Goal: Task Accomplishment & Management: Use online tool/utility

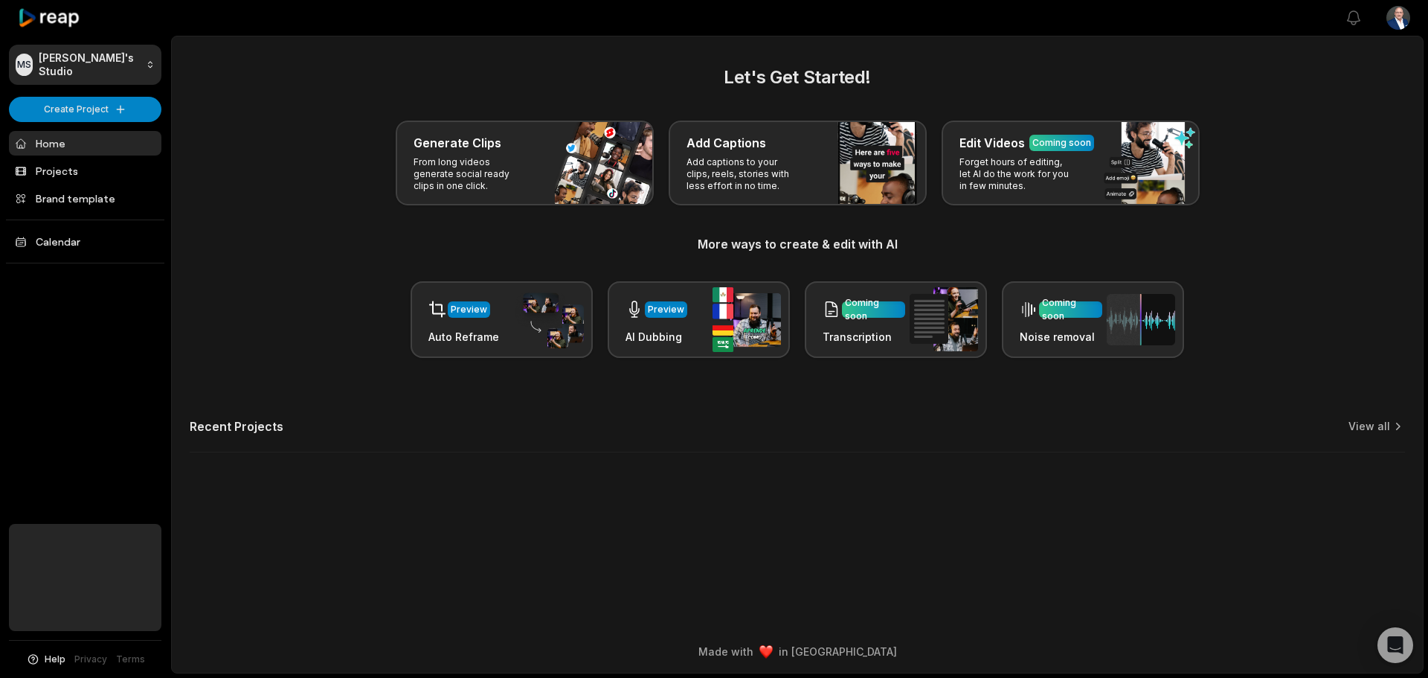
click at [1394, 8] on html "MS Mark's Studio Create Project Home Projects Brand template Calendar Help Priv…" at bounding box center [714, 339] width 1428 height 678
drag, startPoint x: 318, startPoint y: 238, endPoint x: 327, endPoint y: 247, distance: 13.2
click at [319, 237] on html "MS Mark's Studio Create Project Home Projects Brand template Calendar Help Priv…" at bounding box center [714, 339] width 1428 height 678
click at [100, 98] on html "MS Mark's Studio Create Project Home Projects Brand template Calendar Help Priv…" at bounding box center [714, 339] width 1428 height 678
click at [52, 132] on link "Create Clips" at bounding box center [85, 139] width 145 height 25
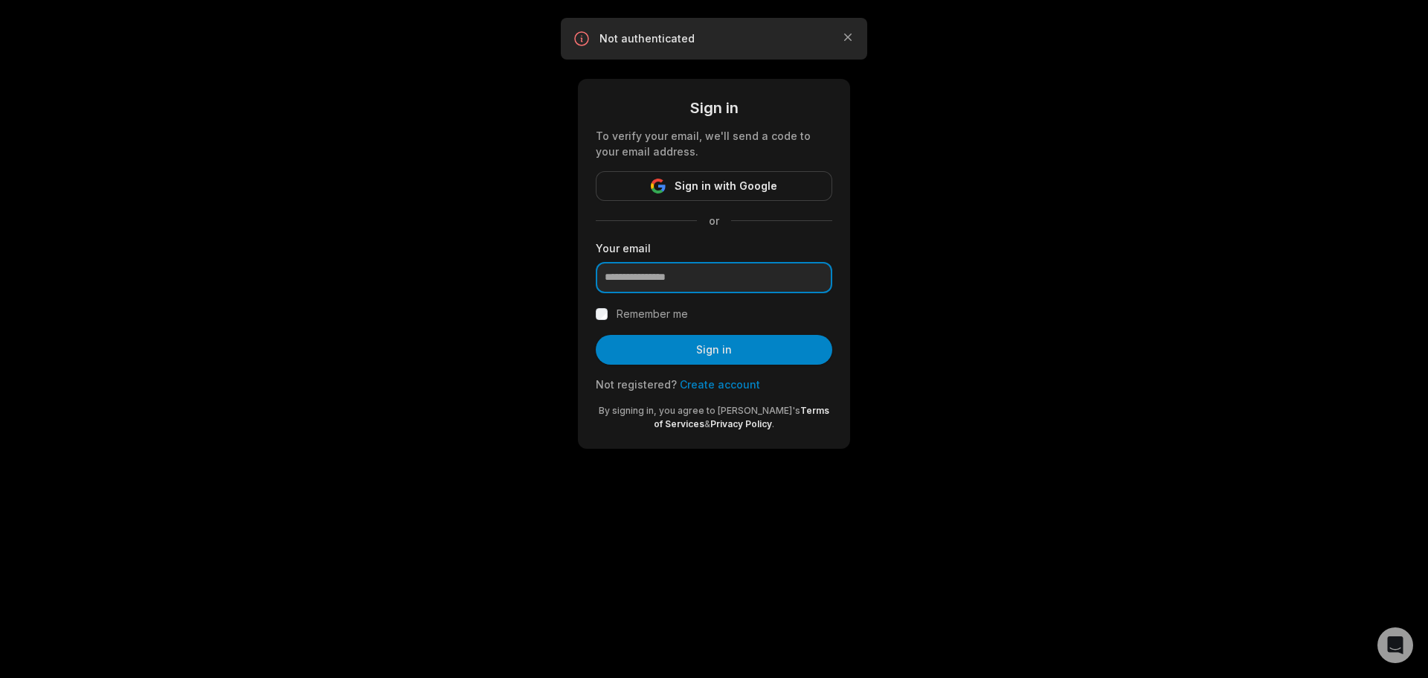
click at [719, 276] on input "email" at bounding box center [714, 277] width 237 height 31
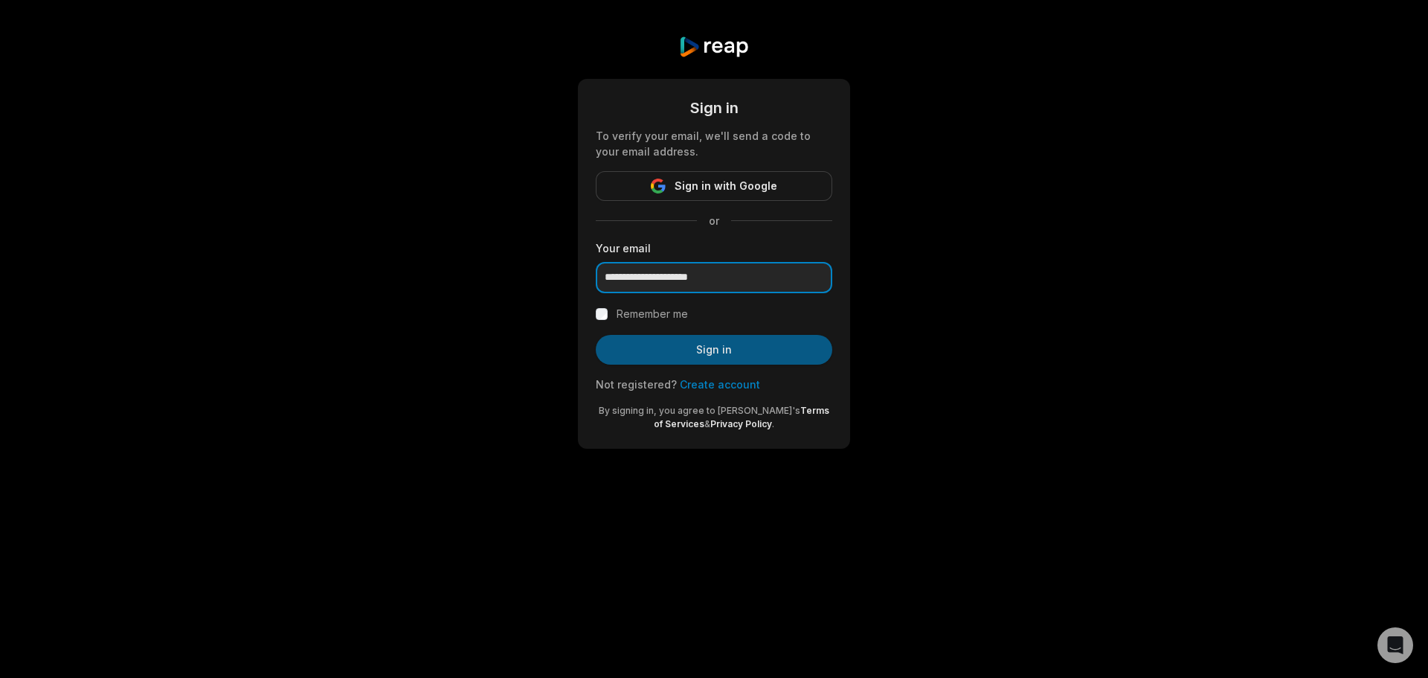
type input "**********"
click at [763, 350] on button "Sign in" at bounding box center [714, 350] width 237 height 30
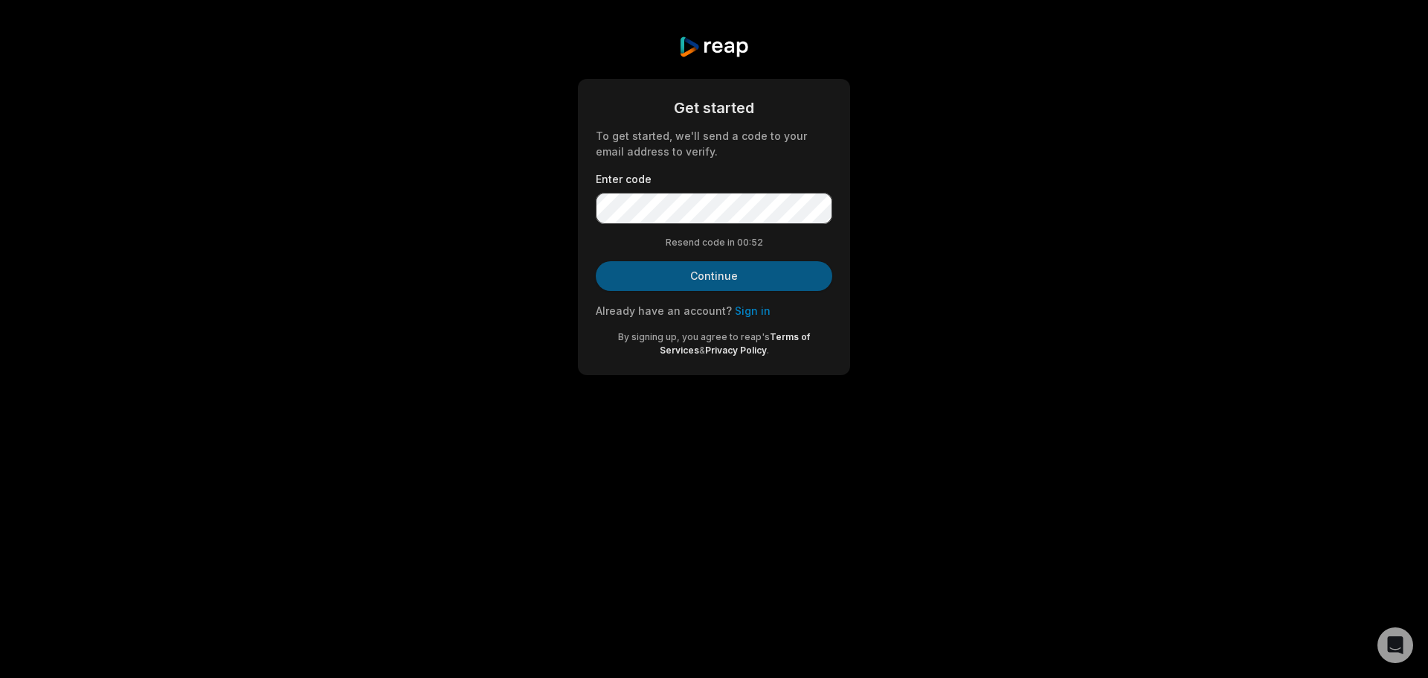
click at [737, 276] on button "Continue" at bounding box center [714, 276] width 237 height 30
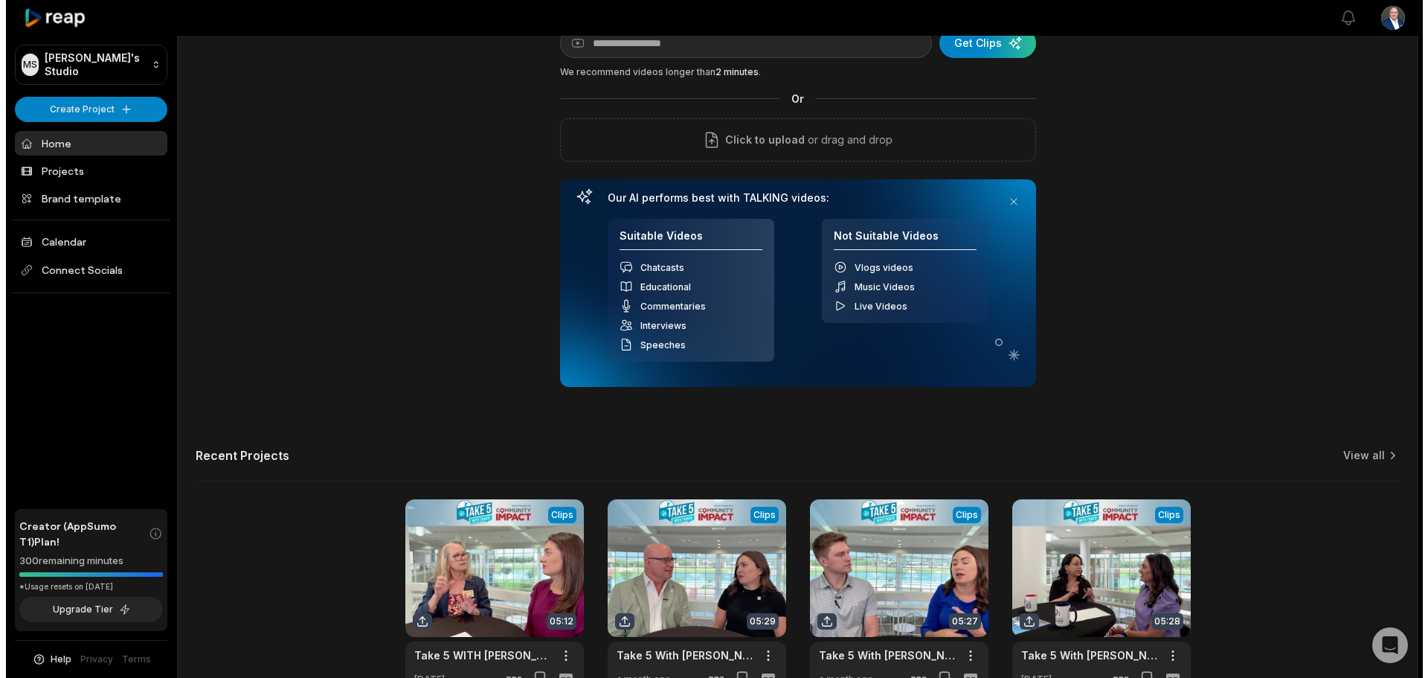
scroll to position [74, 0]
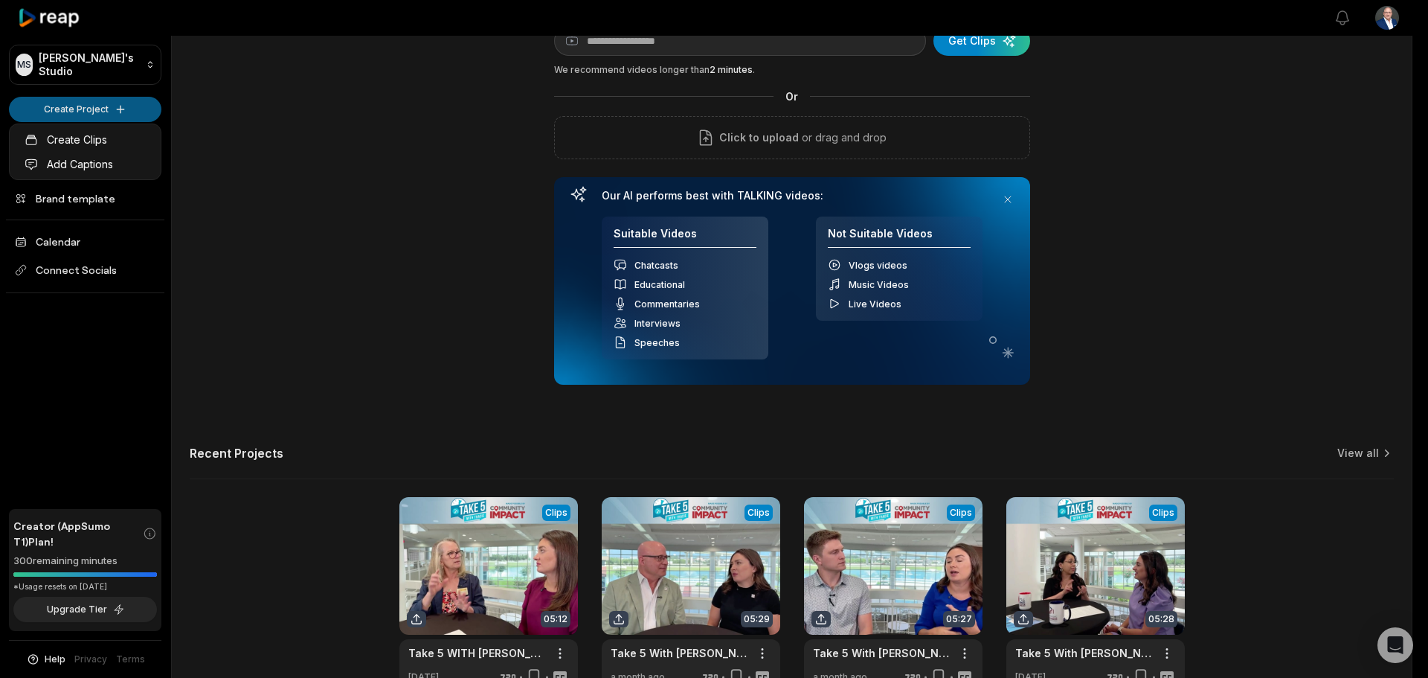
click at [94, 115] on html "MS Mark's Studio Create Project Home Projects Brand template Calendar Connect S…" at bounding box center [714, 265] width 1428 height 678
click at [109, 140] on link "Create Clips" at bounding box center [85, 139] width 145 height 25
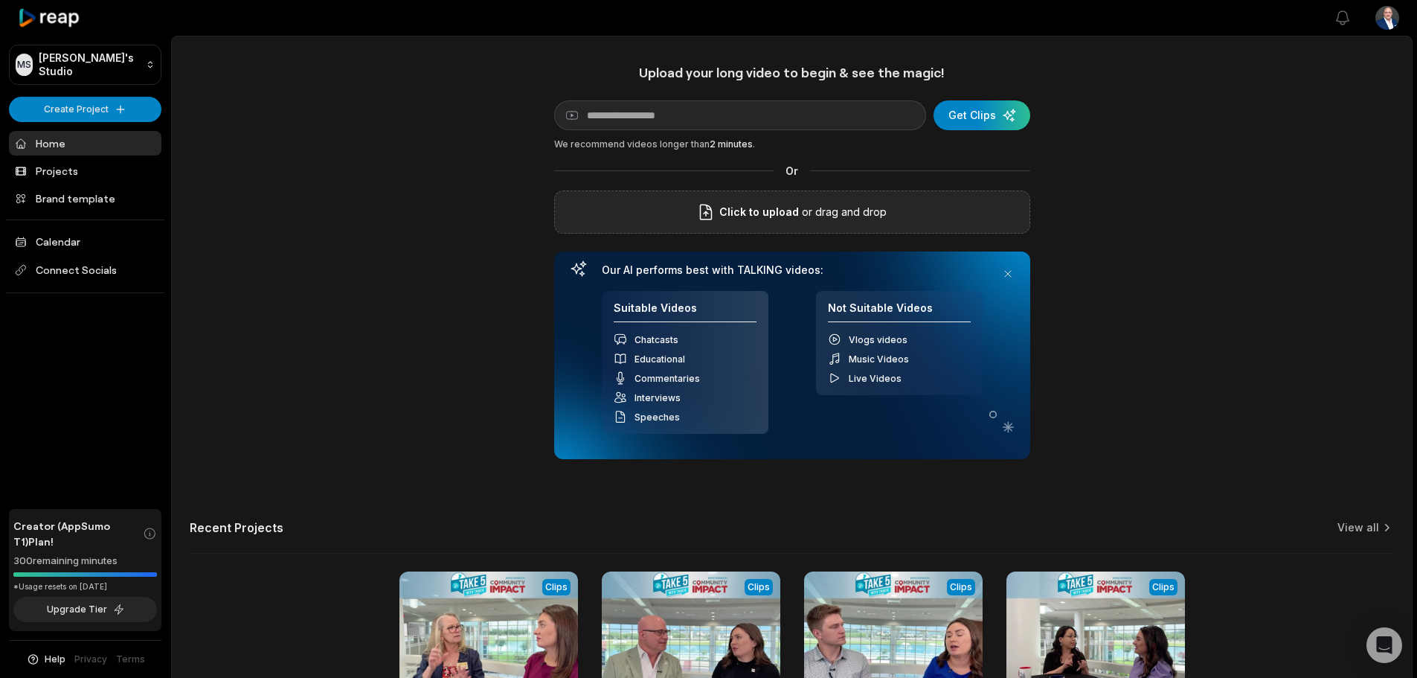
click at [797, 216] on span "Click to upload" at bounding box center [759, 212] width 80 height 18
click at [0, 0] on input "Click to upload" at bounding box center [0, 0] width 0 height 0
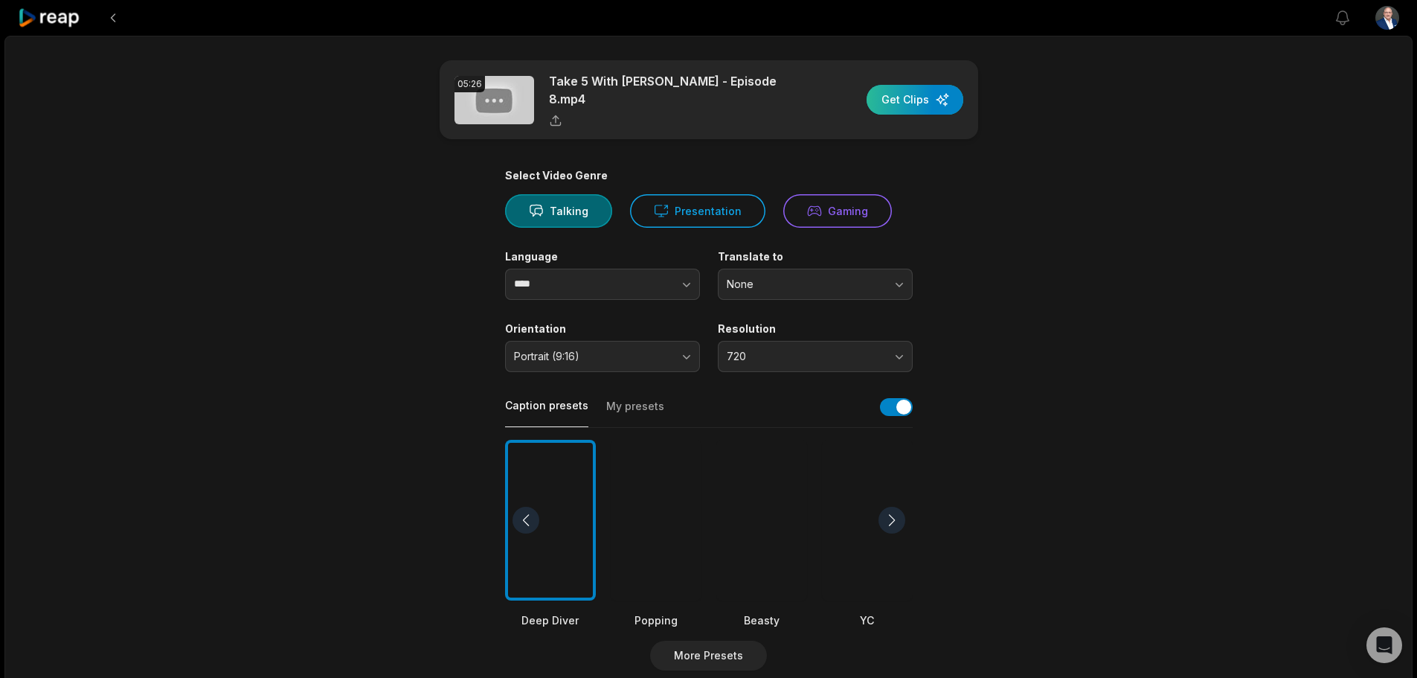
click at [911, 100] on div "button" at bounding box center [915, 100] width 97 height 30
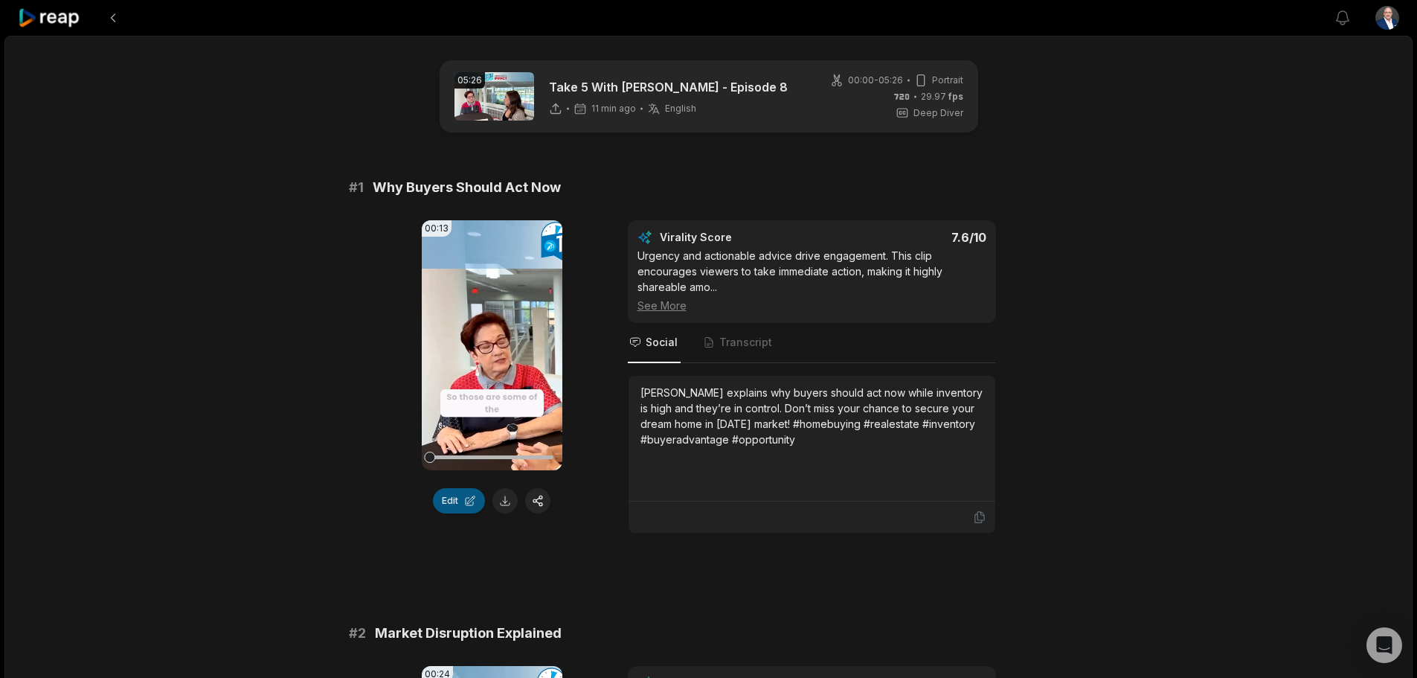
click at [464, 501] on button "Edit" at bounding box center [459, 500] width 52 height 25
click at [113, 17] on button at bounding box center [113, 17] width 27 height 27
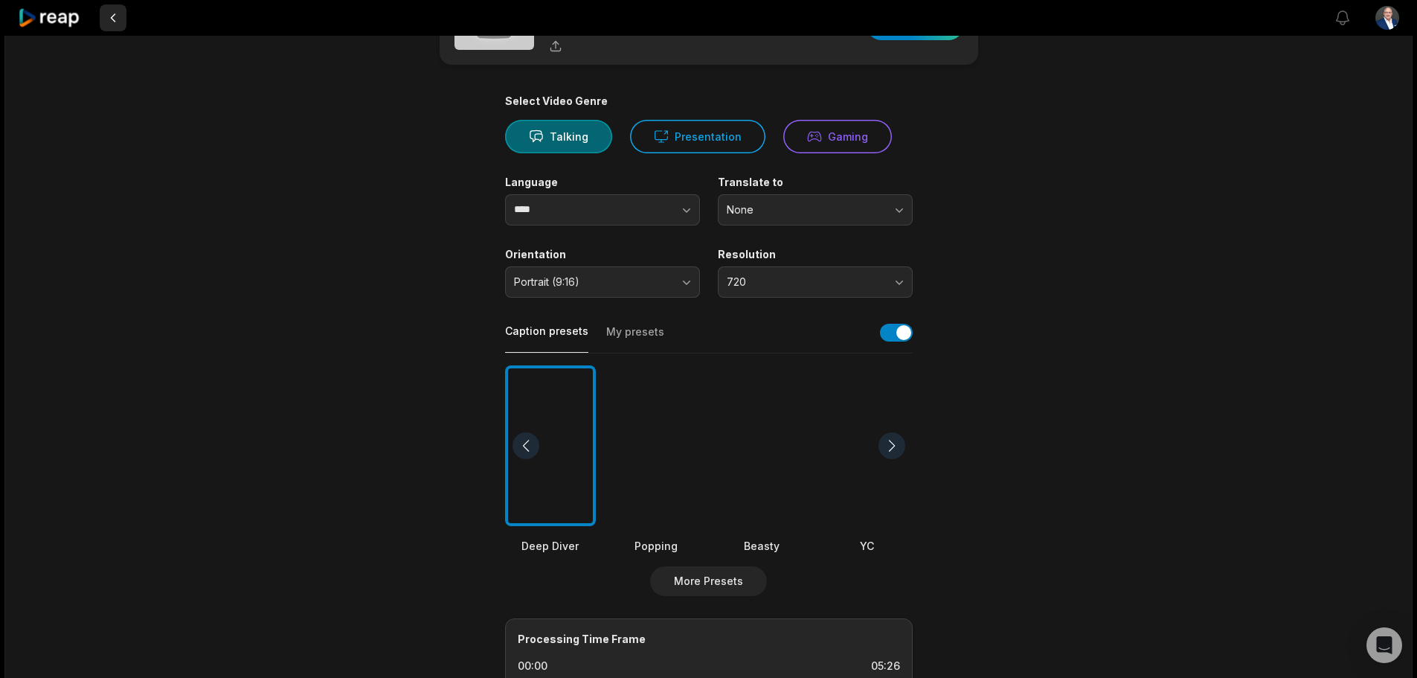
click at [113, 16] on button at bounding box center [113, 17] width 27 height 27
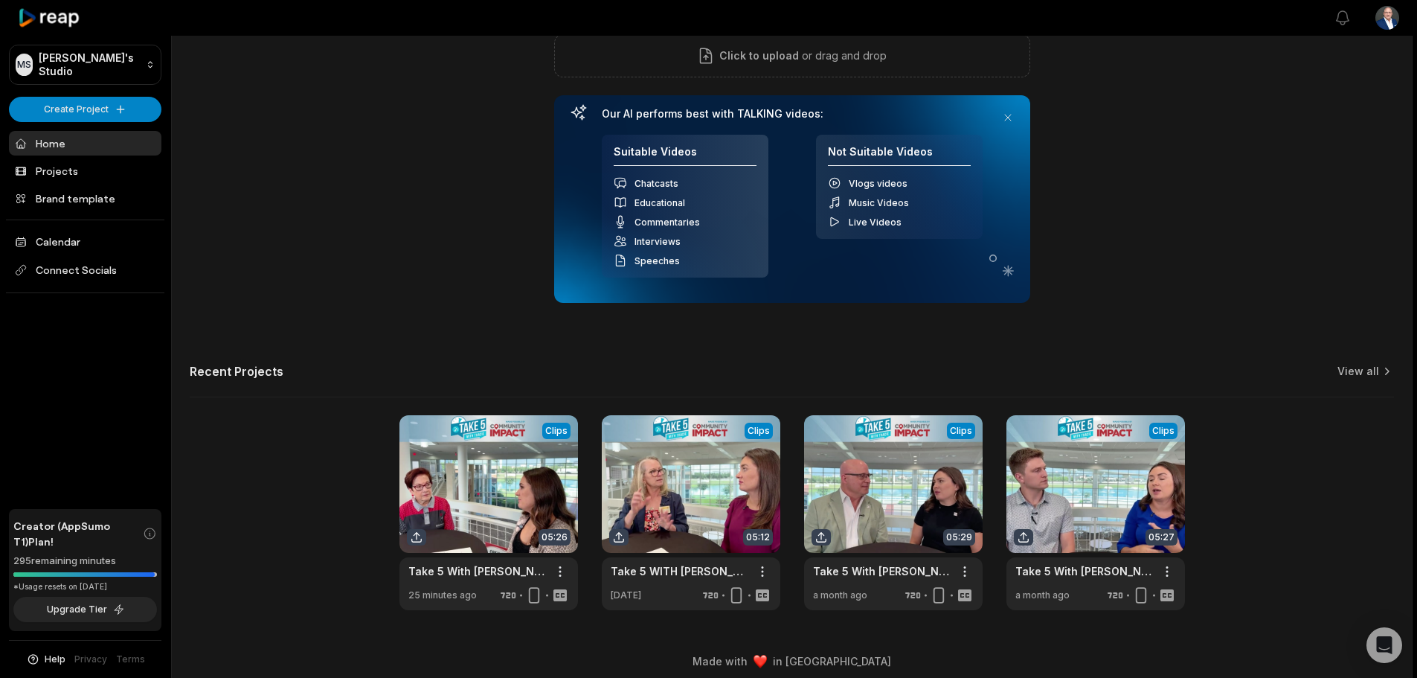
scroll to position [166, 0]
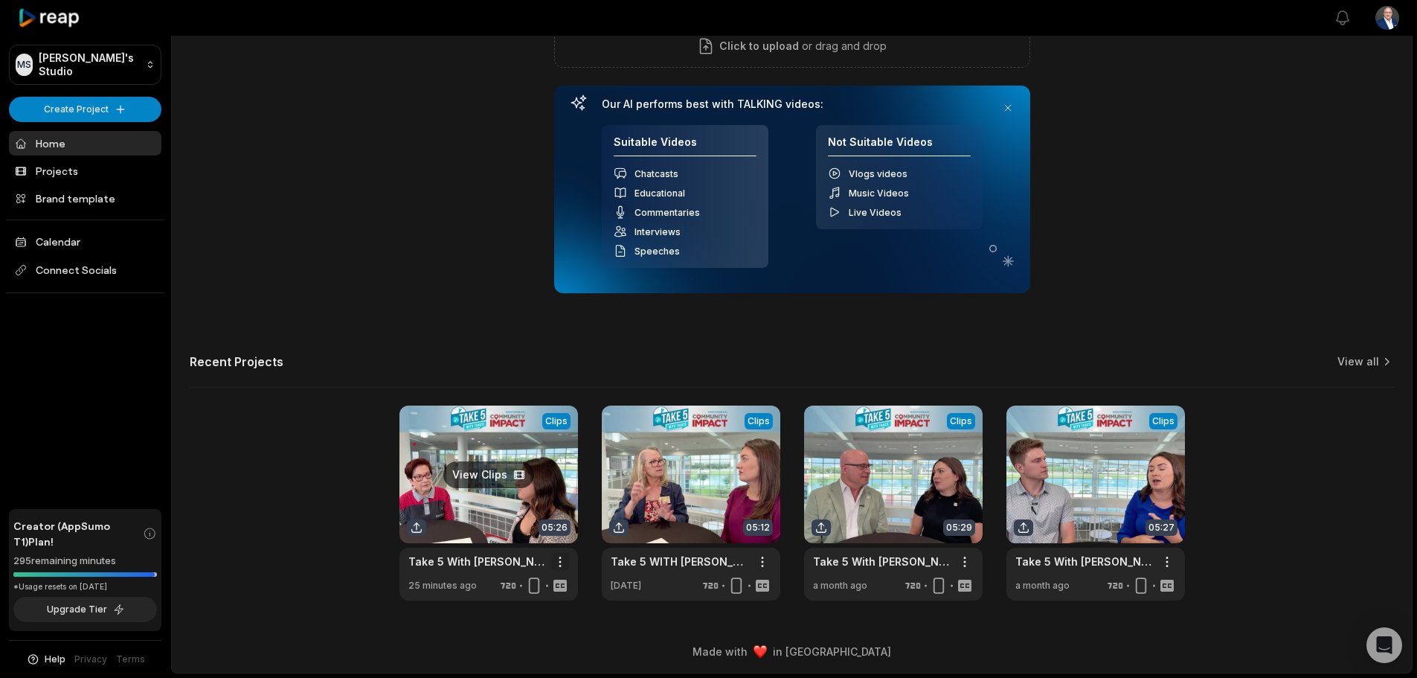
click at [559, 512] on html "MS Mark's Studio Create Project Home Projects Brand template Calendar Connect S…" at bounding box center [708, 173] width 1417 height 678
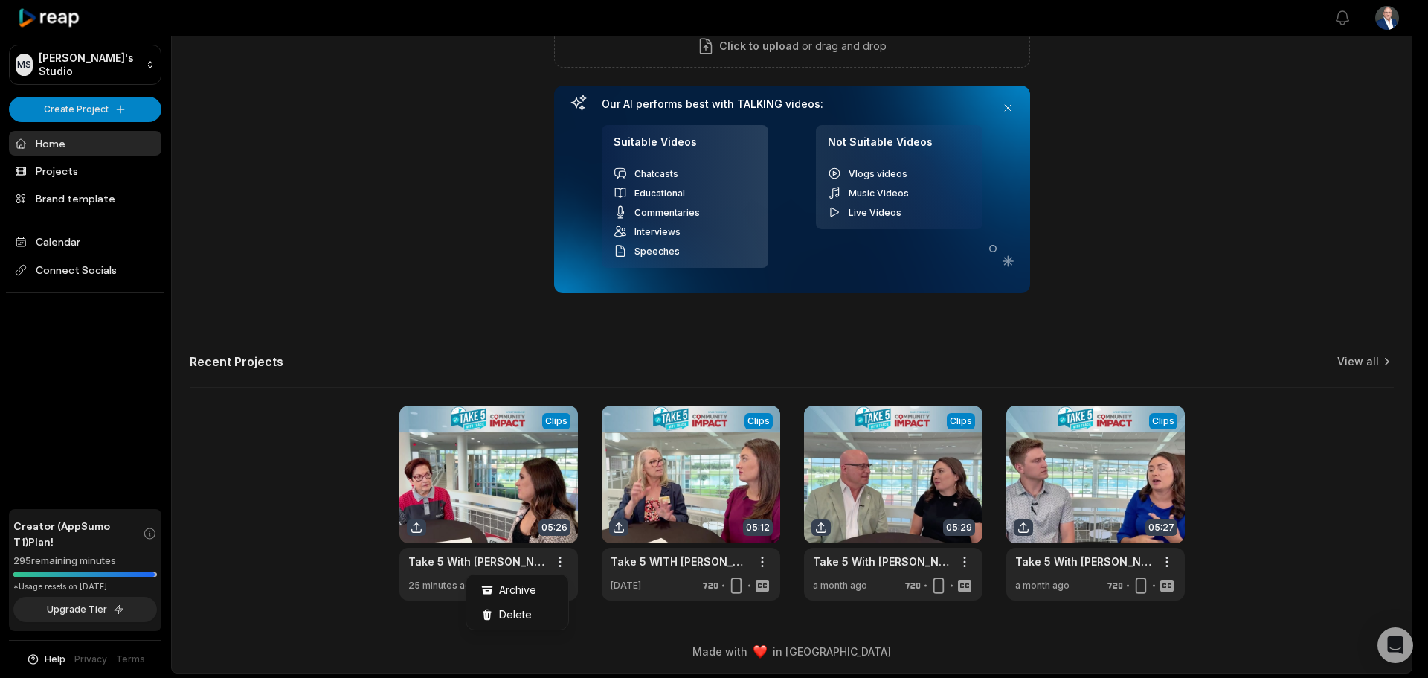
click at [372, 230] on html "MS Mark's Studio Create Project Home Projects Brand template Calendar Connect S…" at bounding box center [714, 173] width 1428 height 678
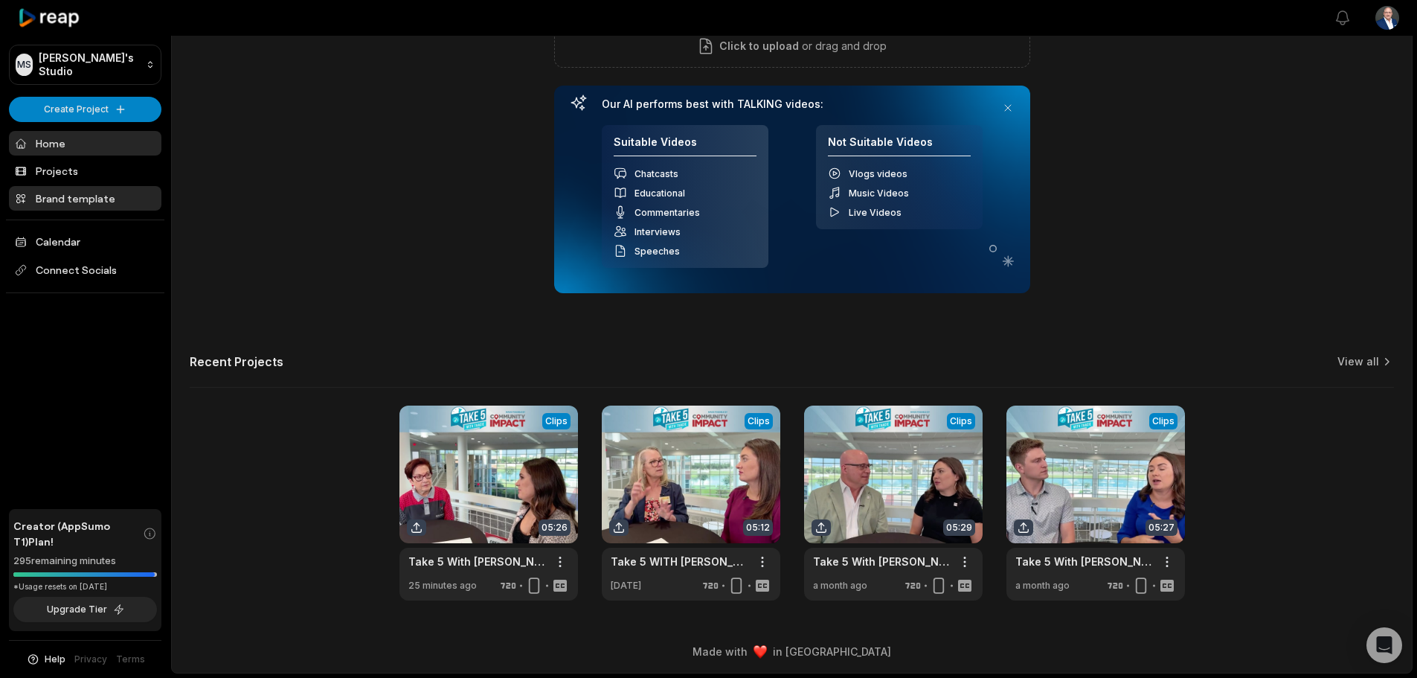
click at [80, 190] on link "Brand template" at bounding box center [85, 198] width 152 height 25
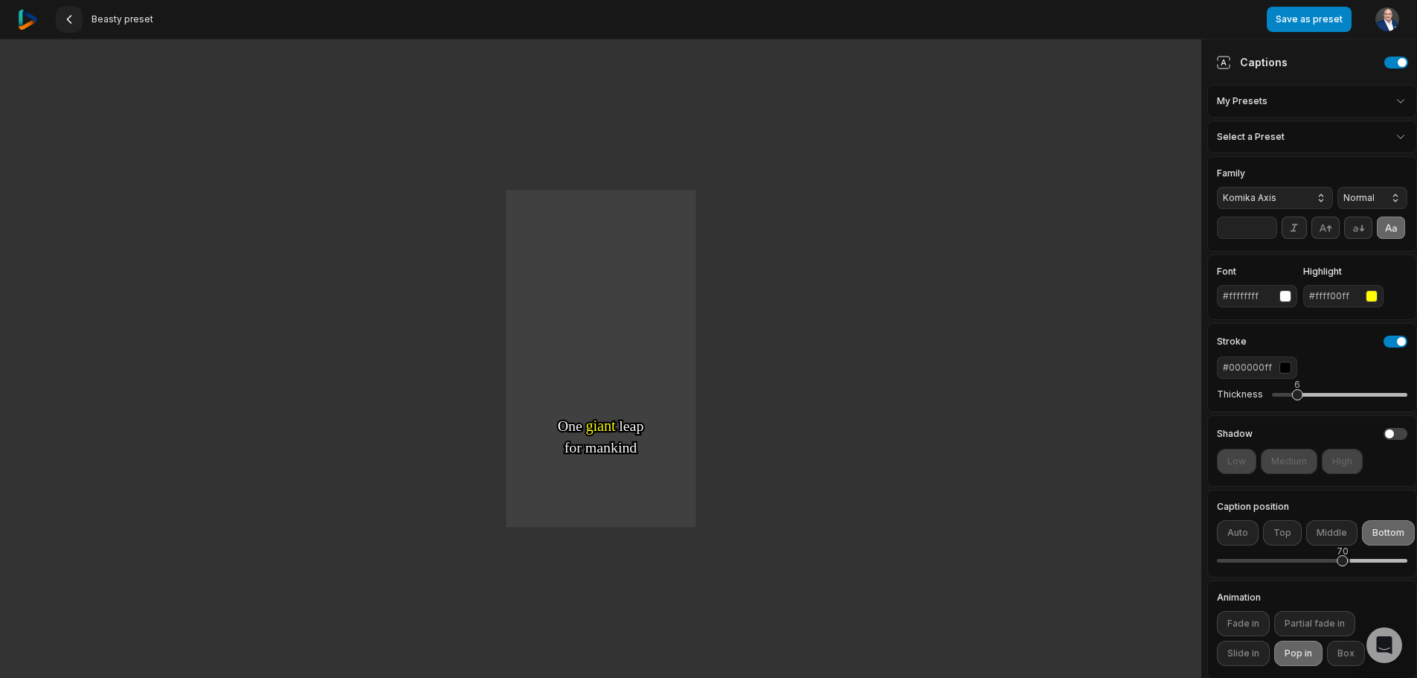
click at [72, 17] on icon at bounding box center [69, 19] width 12 height 12
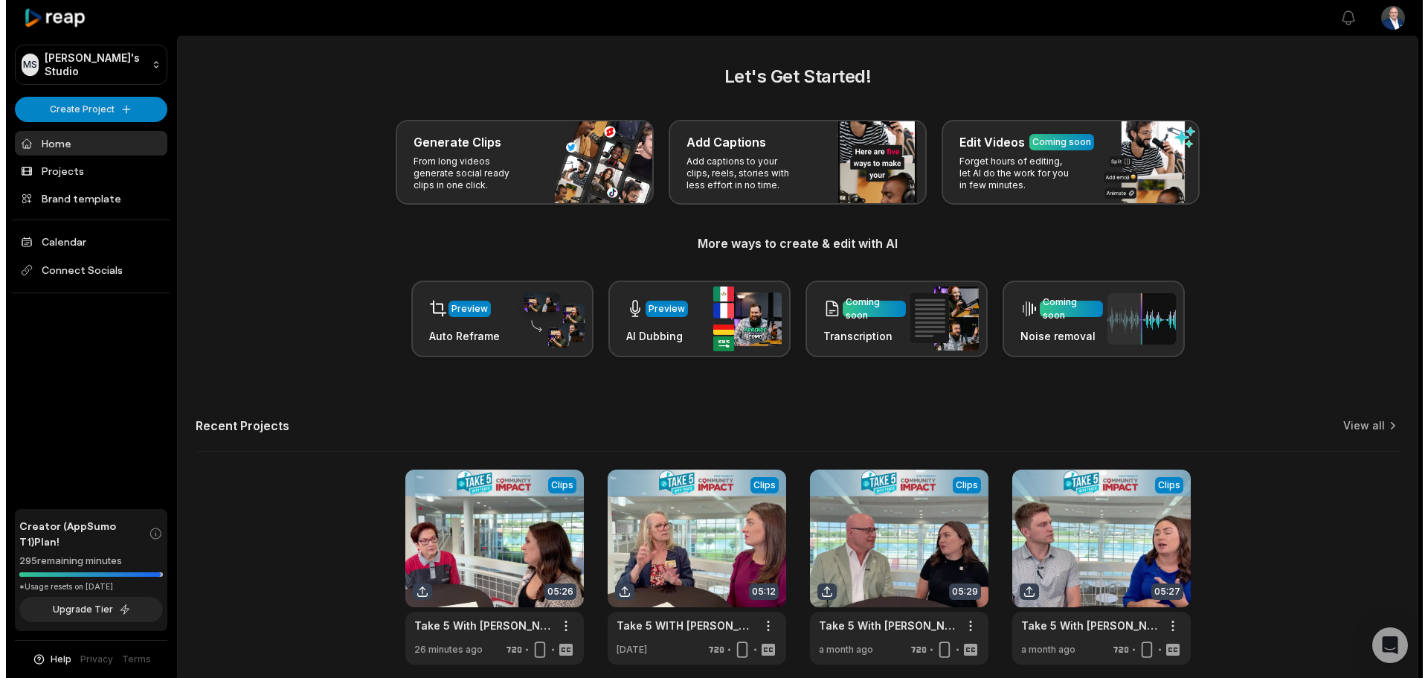
scroll to position [65, 0]
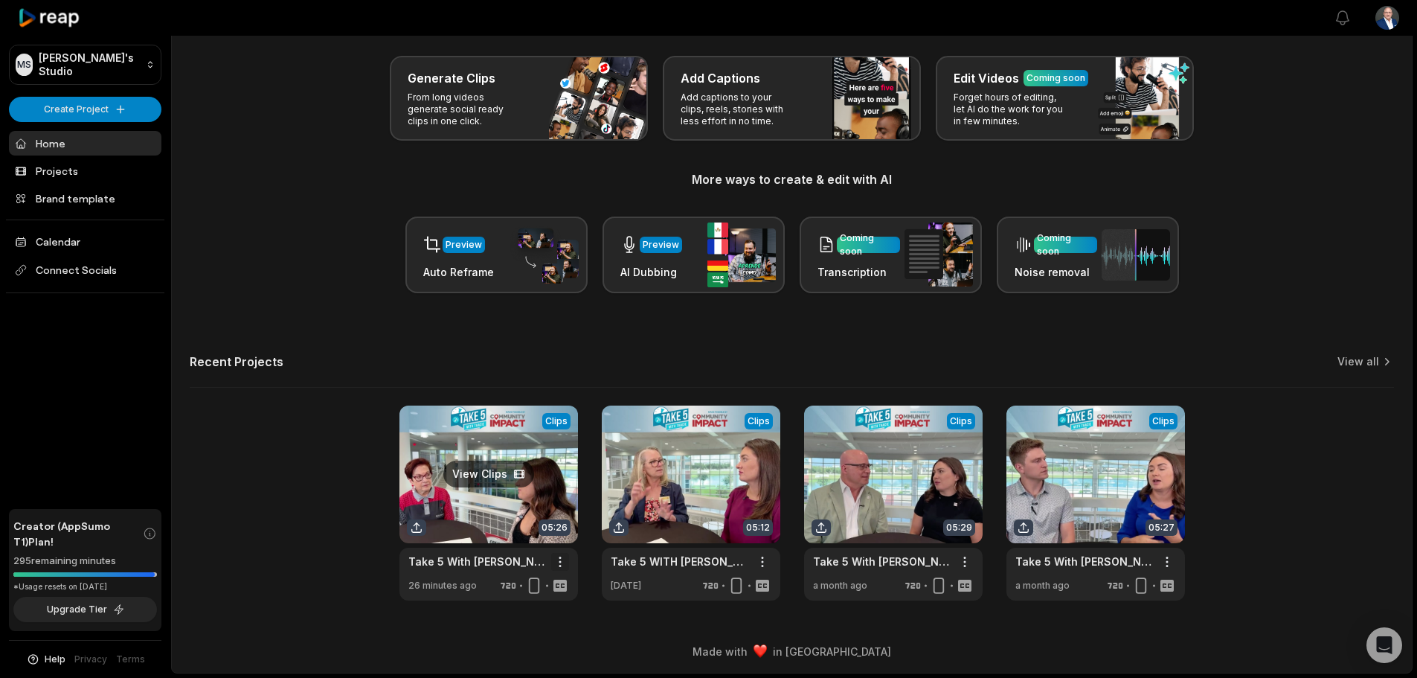
click at [561, 559] on html "MS [PERSON_NAME]'s Studio Create Project Home Projects Brand template Calendar …" at bounding box center [708, 274] width 1417 height 678
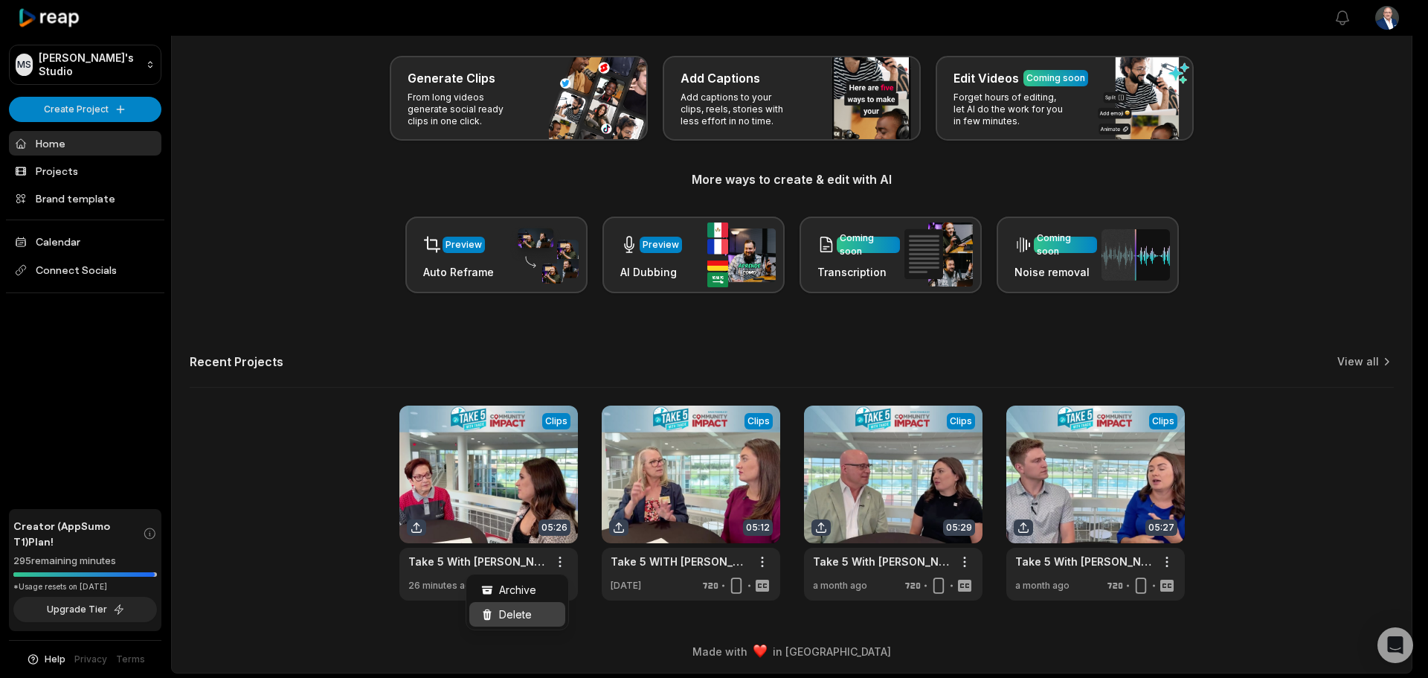
click at [522, 613] on span "Delete" at bounding box center [515, 614] width 33 height 16
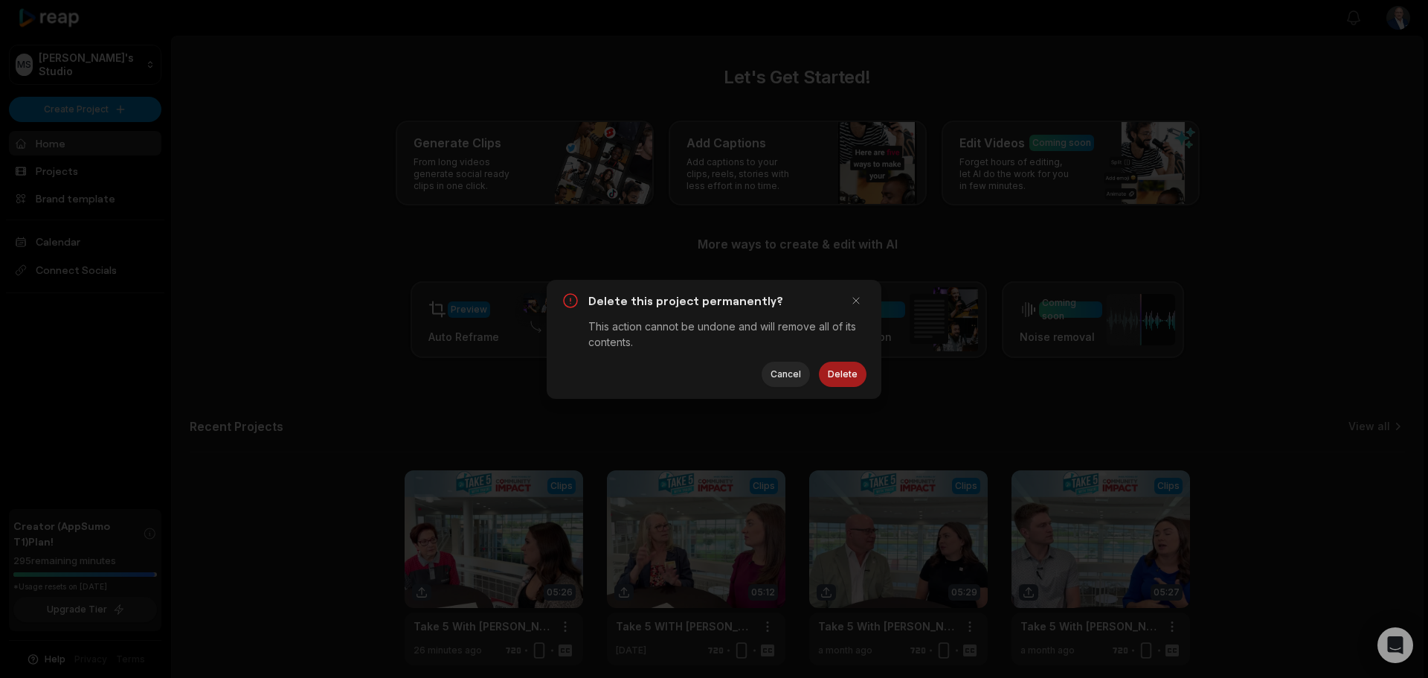
click at [833, 371] on button "Delete" at bounding box center [843, 373] width 48 height 25
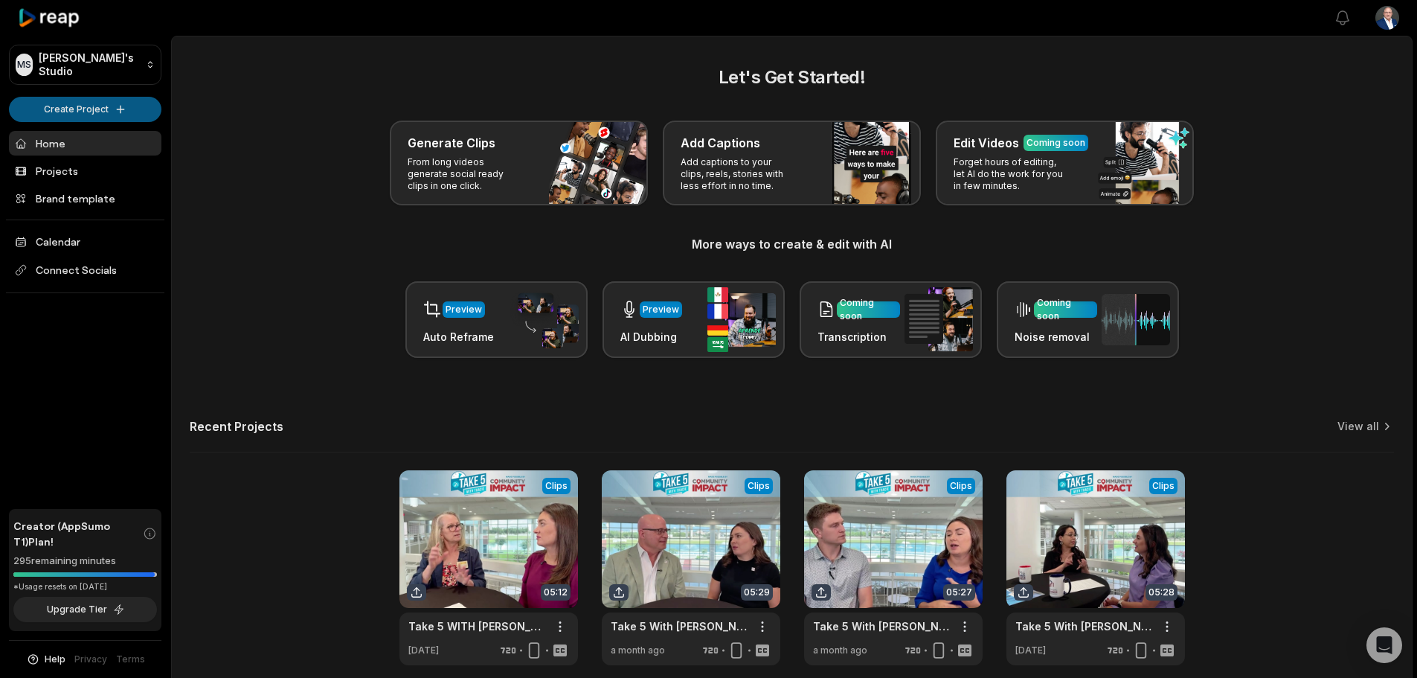
click at [77, 106] on html "MS [PERSON_NAME]'s Studio Create Project Home Projects Brand template Calendar …" at bounding box center [708, 339] width 1417 height 678
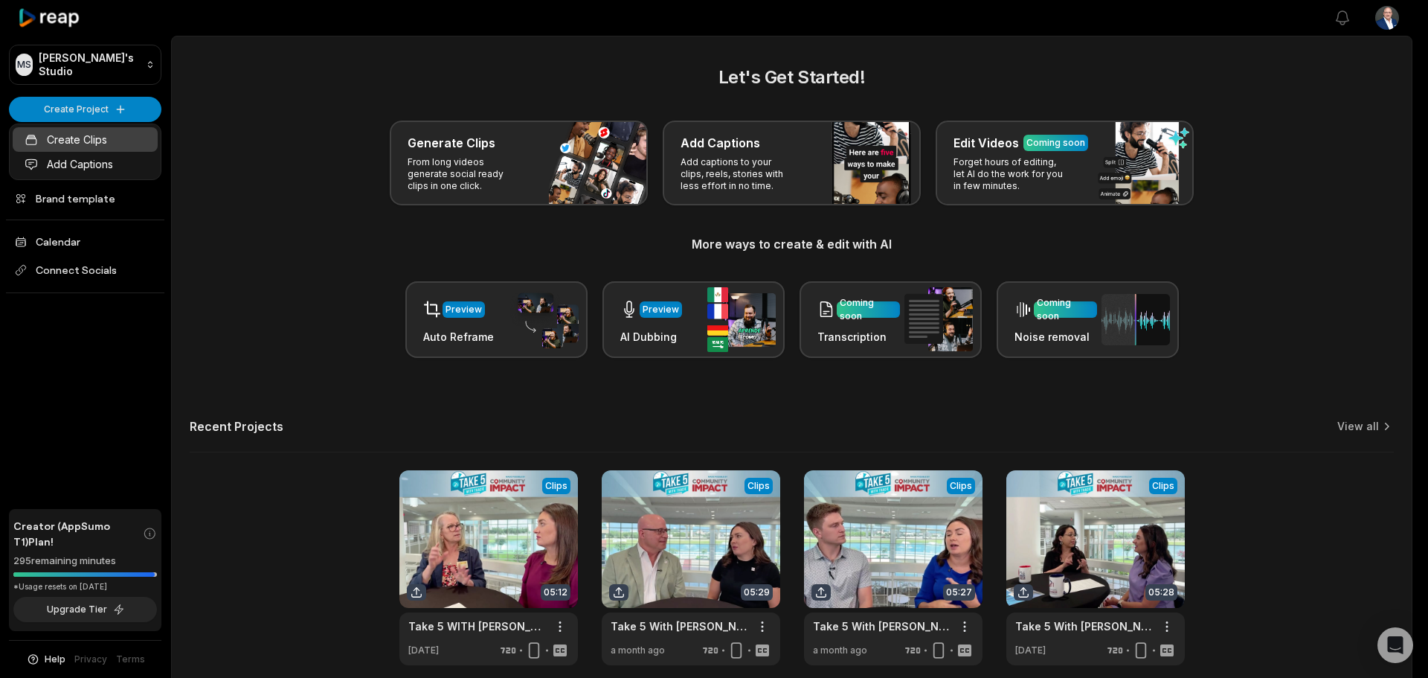
click at [61, 139] on link "Create Clips" at bounding box center [85, 139] width 145 height 25
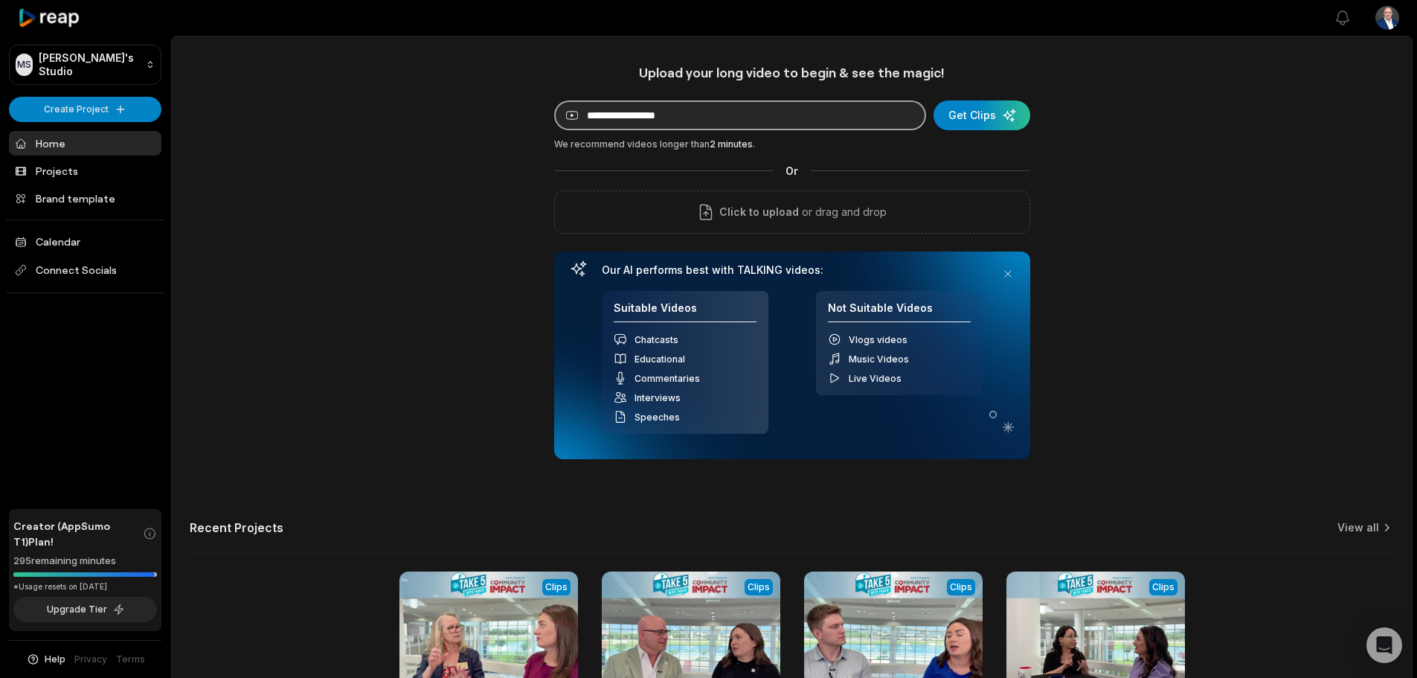
click at [654, 114] on input at bounding box center [740, 115] width 372 height 30
paste input "**********"
type input "**********"
click at [968, 123] on div "submit" at bounding box center [981, 115] width 97 height 30
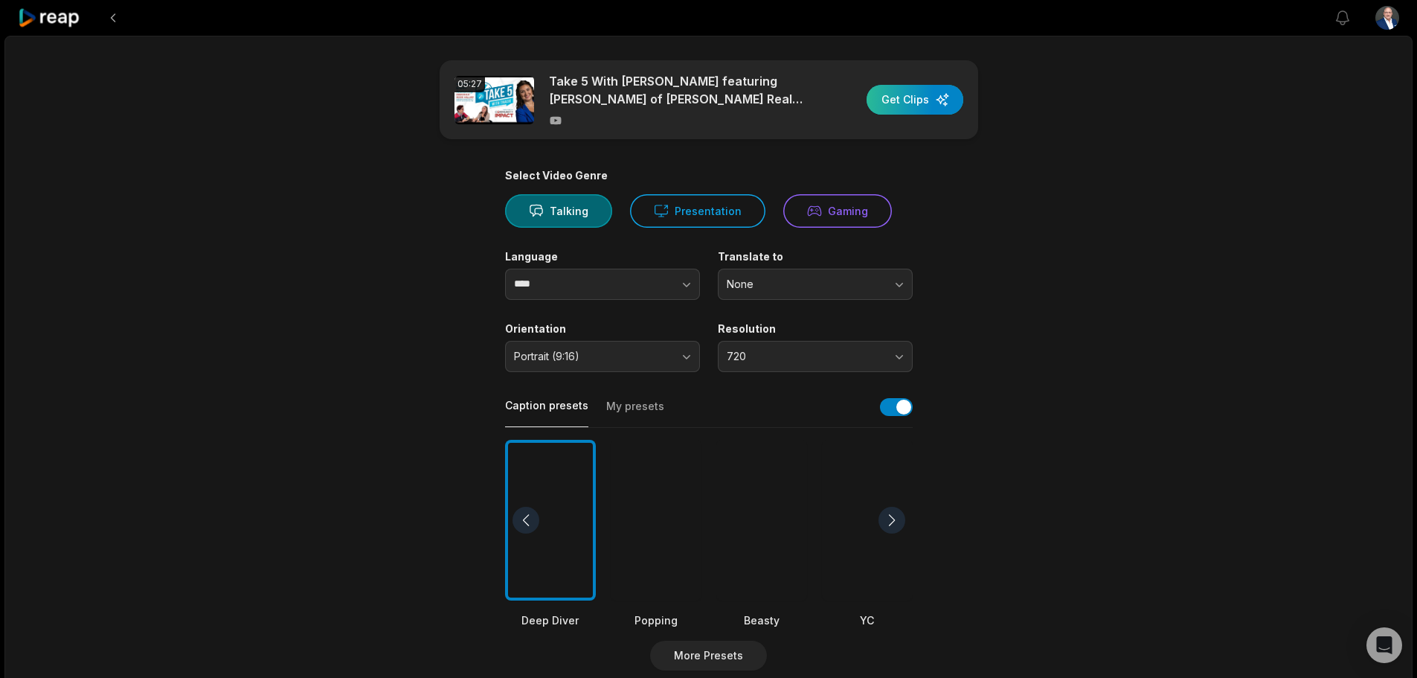
click at [913, 94] on div "button" at bounding box center [915, 100] width 97 height 30
